Goal: Task Accomplishment & Management: Use online tool/utility

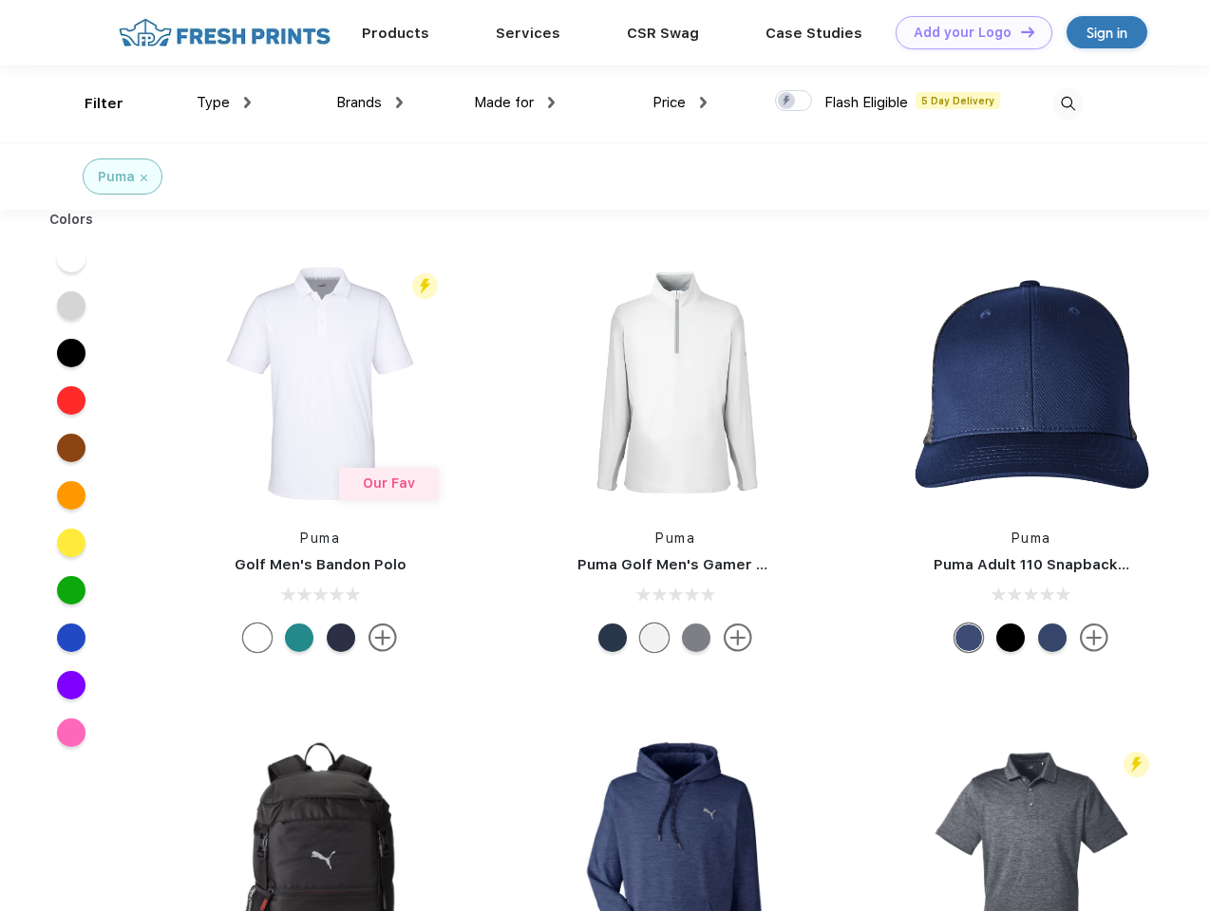
click at [967, 32] on link "Add your Logo Design Tool" at bounding box center [973, 32] width 157 height 33
click at [0, 0] on div "Design Tool" at bounding box center [0, 0] width 0 height 0
click at [1019, 31] on link "Add your Logo Design Tool" at bounding box center [973, 32] width 157 height 33
click at [91, 103] on div "Filter" at bounding box center [104, 104] width 39 height 22
click at [224, 103] on span "Type" at bounding box center [213, 102] width 33 height 17
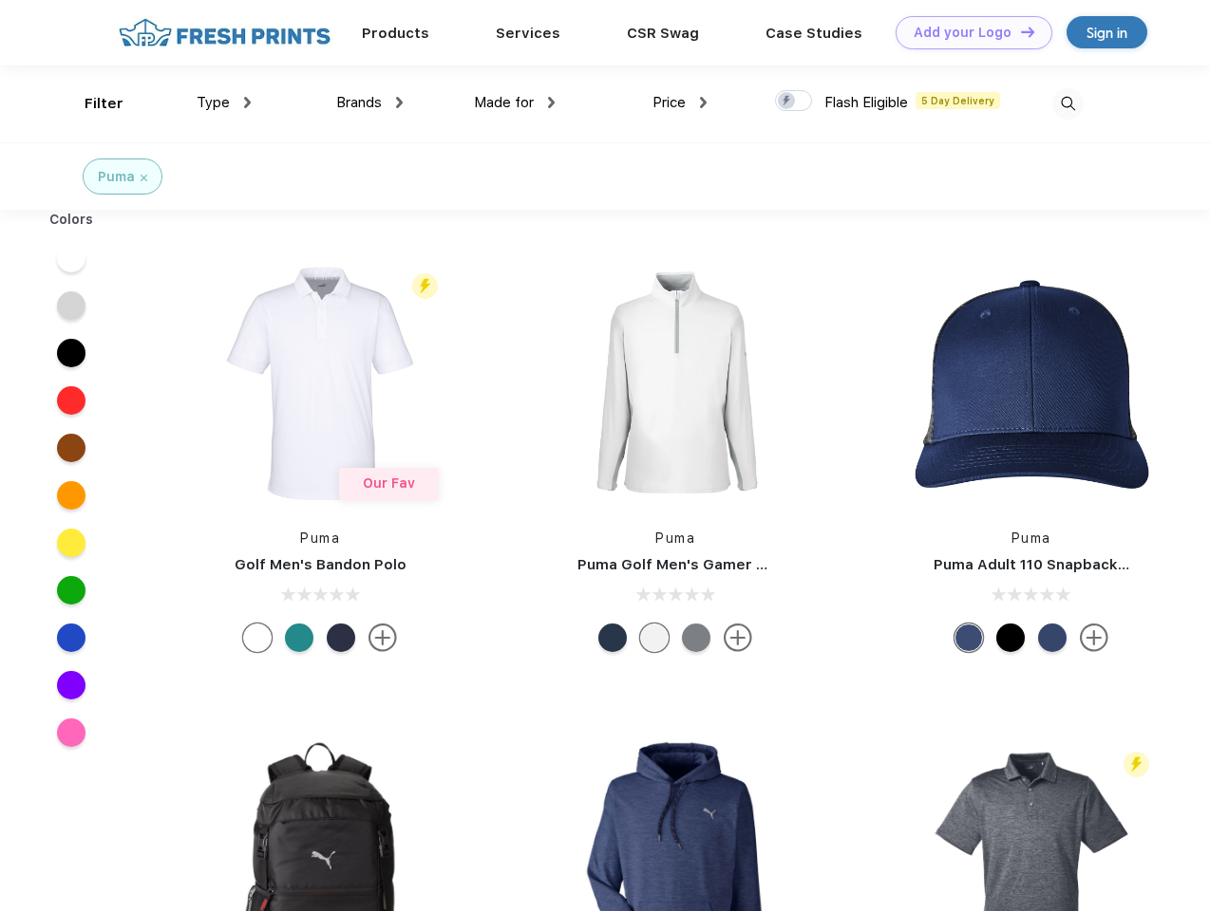
click at [369, 103] on span "Brands" at bounding box center [359, 102] width 46 height 17
click at [515, 103] on span "Made for" at bounding box center [504, 102] width 60 height 17
click at [680, 103] on span "Price" at bounding box center [668, 102] width 33 height 17
click at [794, 102] on div at bounding box center [793, 100] width 37 height 21
click at [787, 102] on input "checkbox" at bounding box center [781, 95] width 12 height 12
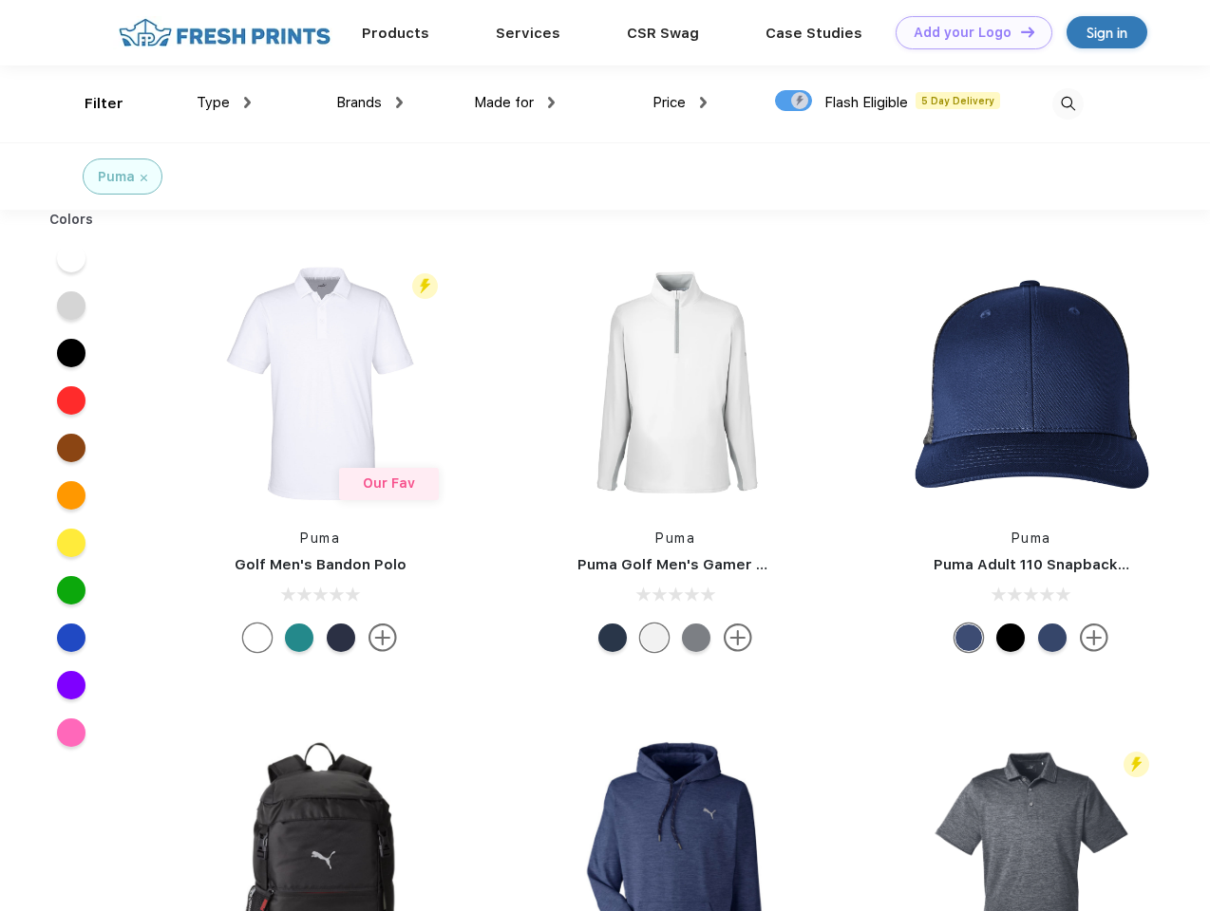
click at [1067, 103] on img at bounding box center [1067, 103] width 31 height 31
